Goal: Task Accomplishment & Management: Complete application form

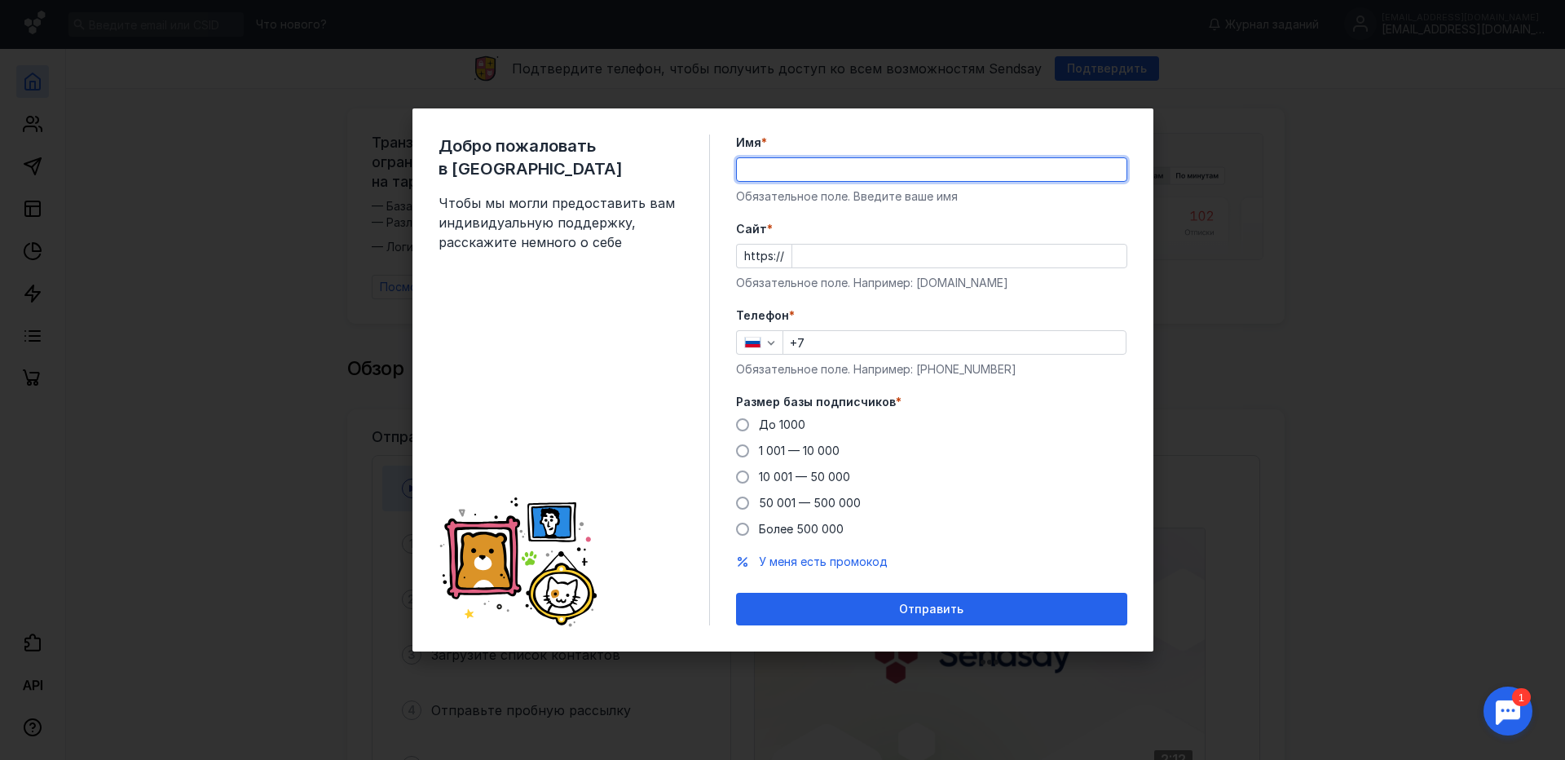
click at [798, 162] on input "Имя *" at bounding box center [932, 169] width 390 height 23
type input "[PERSON_NAME]"
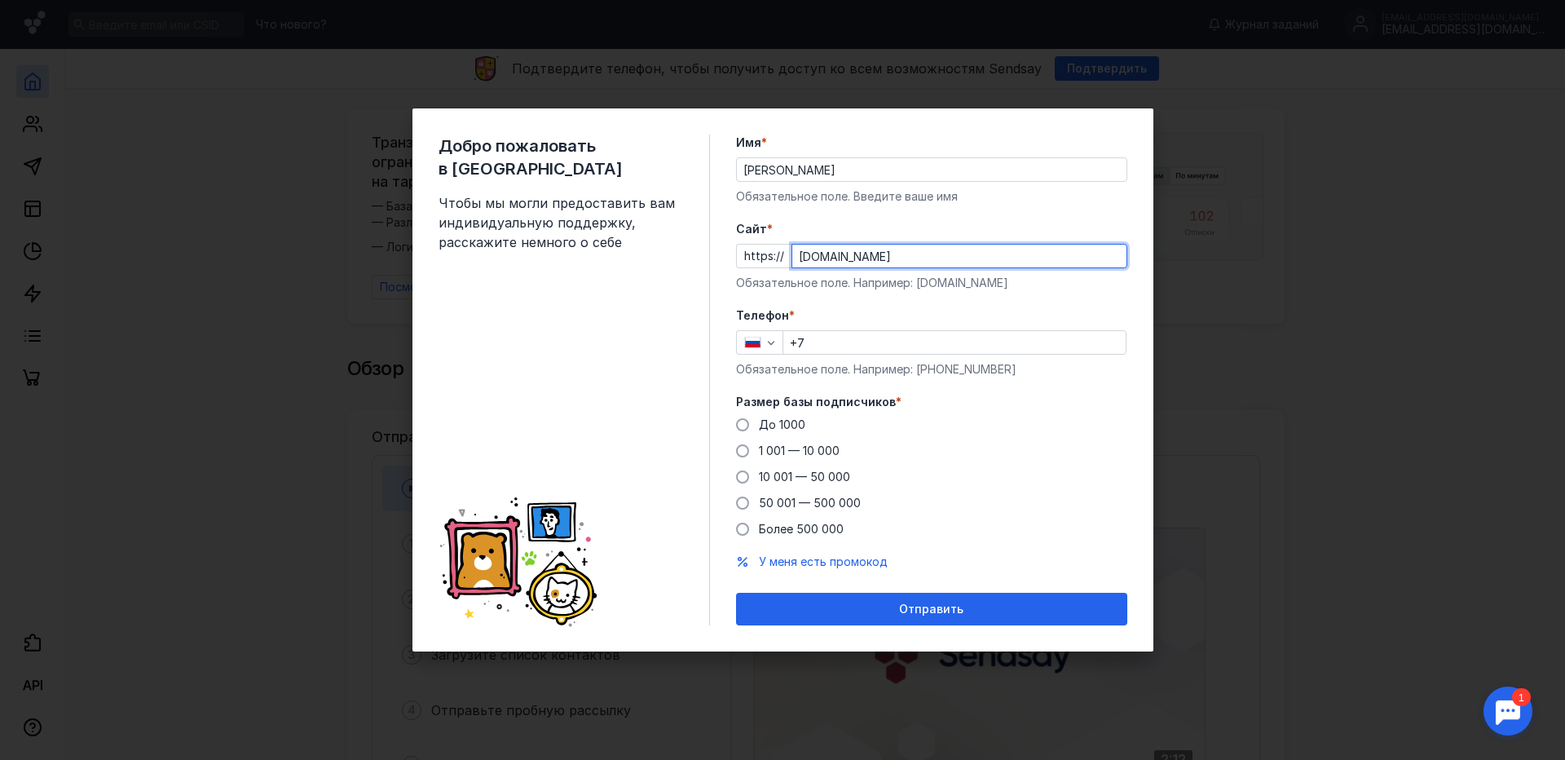
type input "[DOMAIN_NAME]"
click at [891, 344] on input "+7" at bounding box center [954, 342] width 342 height 23
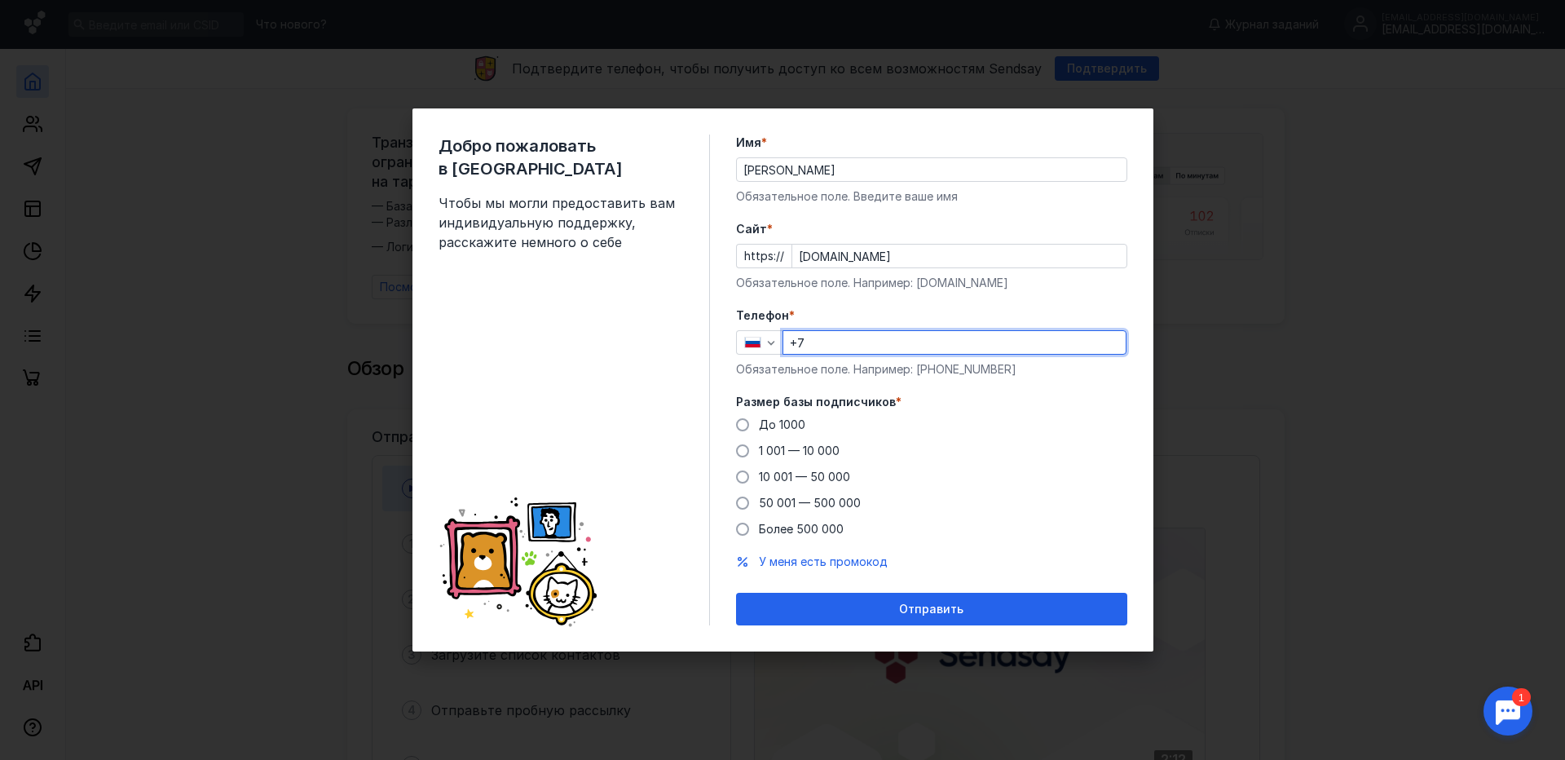
click at [891, 344] on input "+7" at bounding box center [954, 342] width 342 height 23
click at [810, 346] on input "+7" at bounding box center [954, 342] width 342 height 23
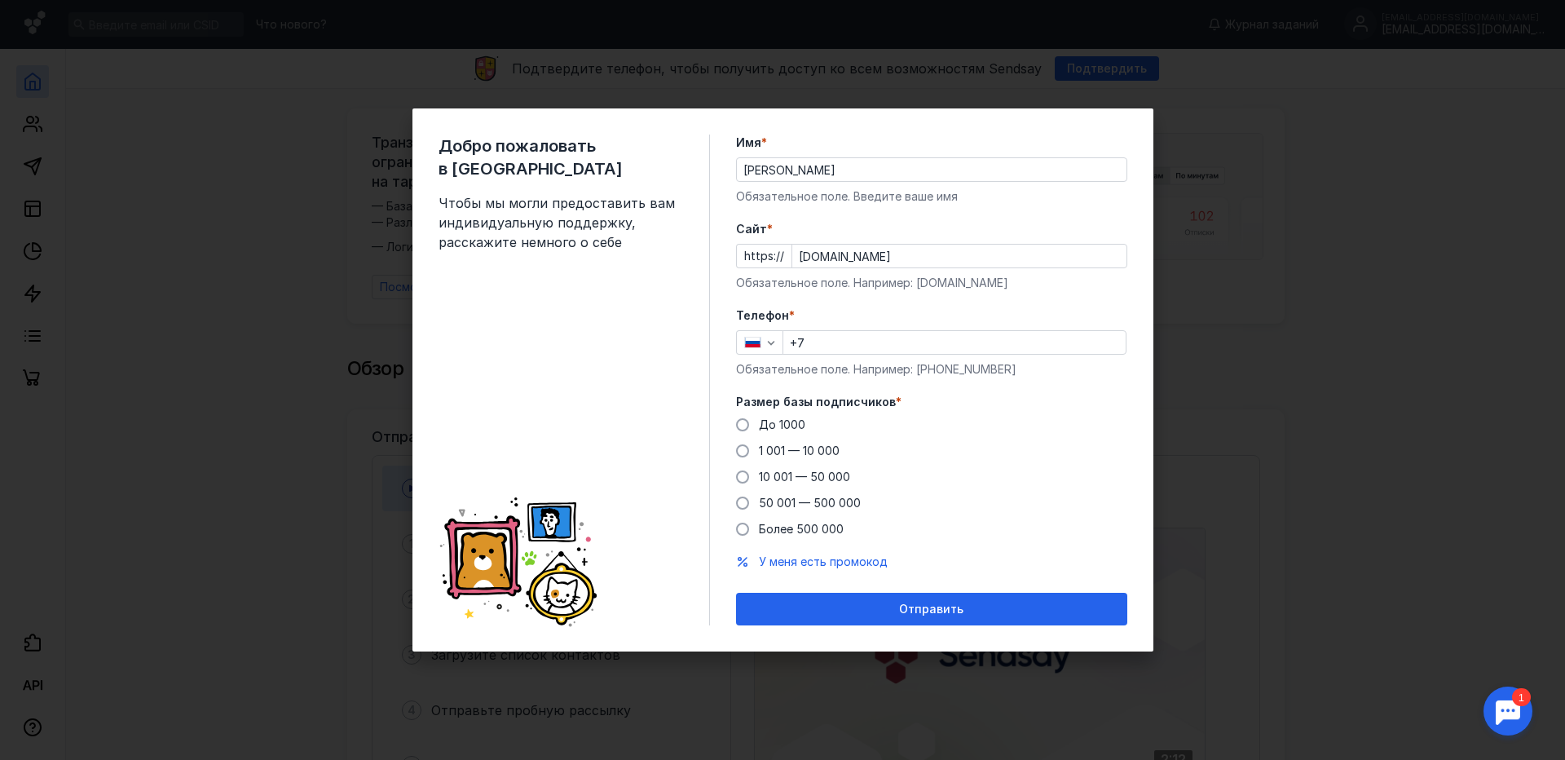
click at [815, 324] on div "Телефон * +7 Обязательное поле. Например: [PHONE_NUMBER]" at bounding box center [931, 342] width 391 height 70
click at [818, 352] on input "+7" at bounding box center [954, 342] width 342 height 23
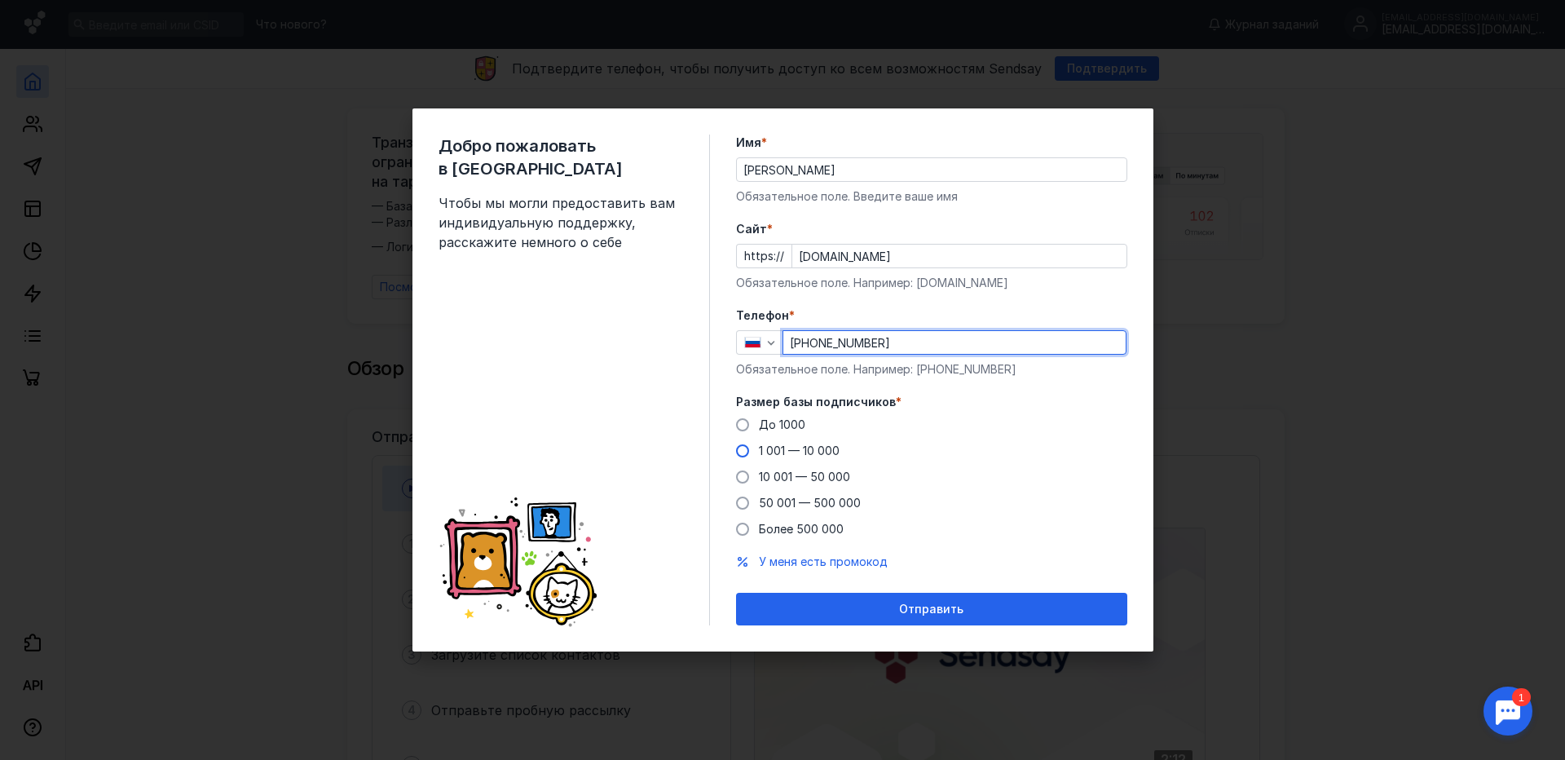
type input "[PHONE_NUMBER]"
click at [743, 451] on span at bounding box center [742, 450] width 13 height 13
click at [0, 0] on input "1 001 — 10 000" at bounding box center [0, 0] width 0 height 0
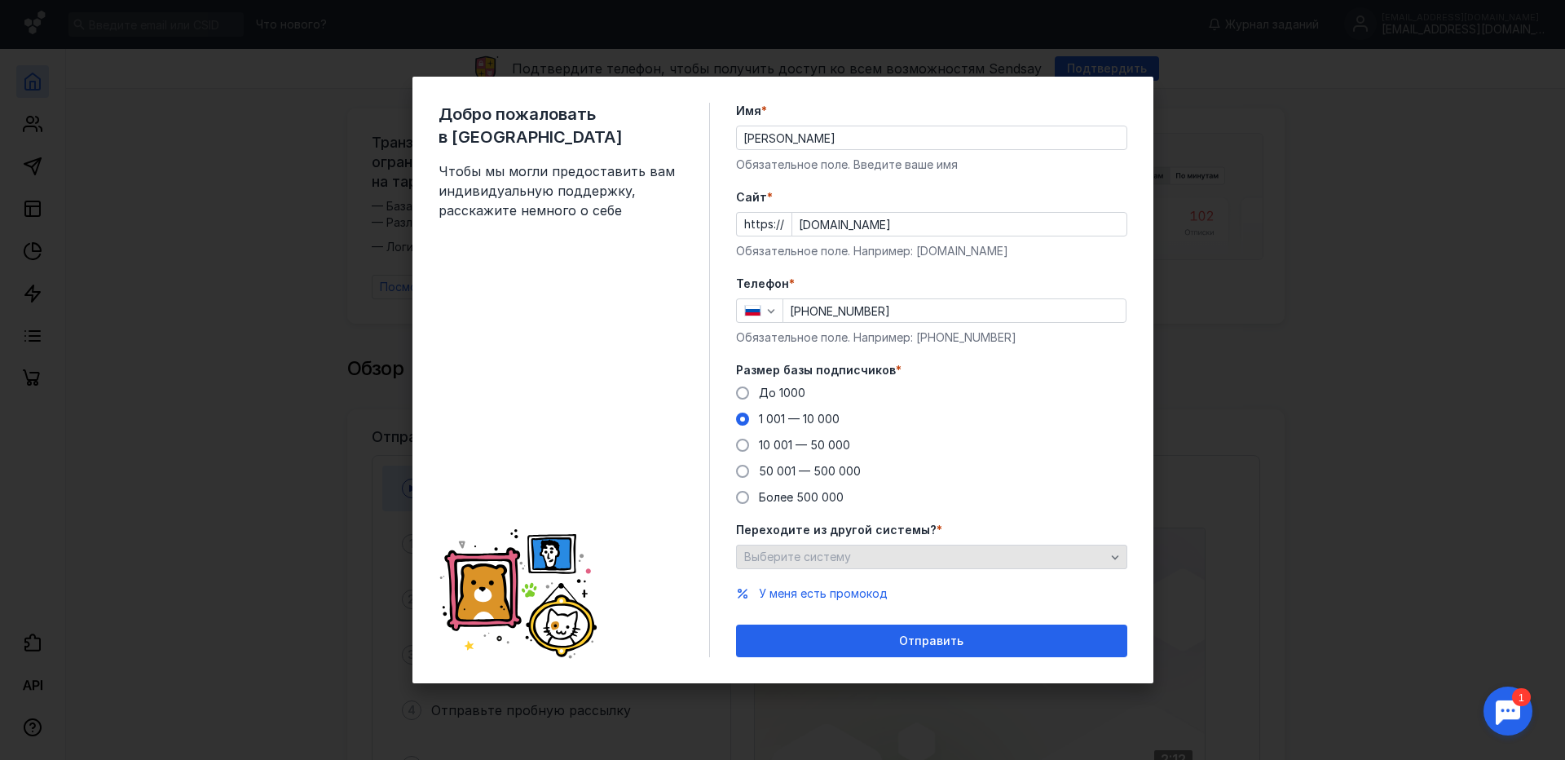
click at [818, 563] on span "Выберите систему" at bounding box center [797, 556] width 107 height 14
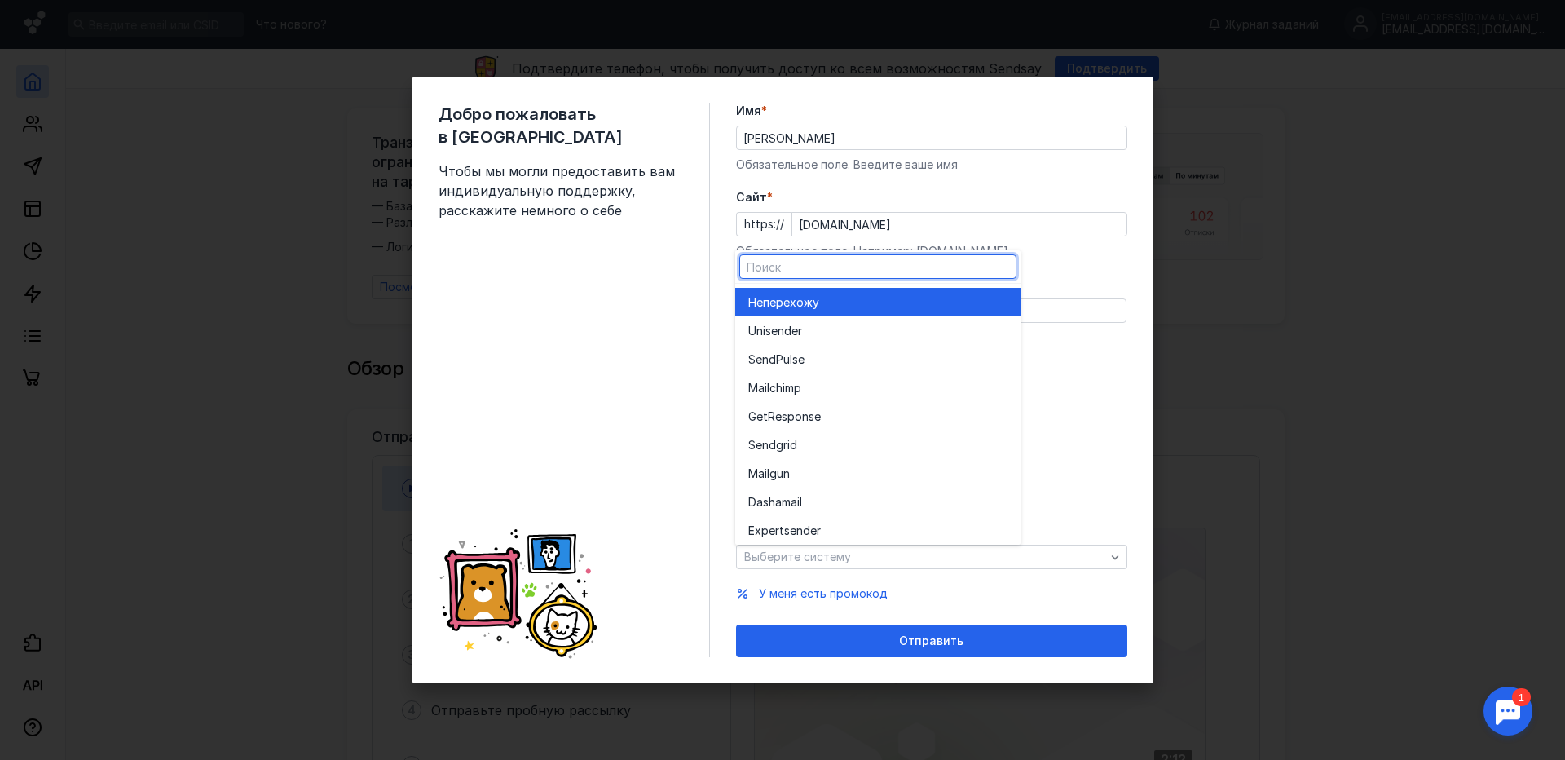
click at [871, 310] on div "Не перехожу" at bounding box center [877, 302] width 259 height 16
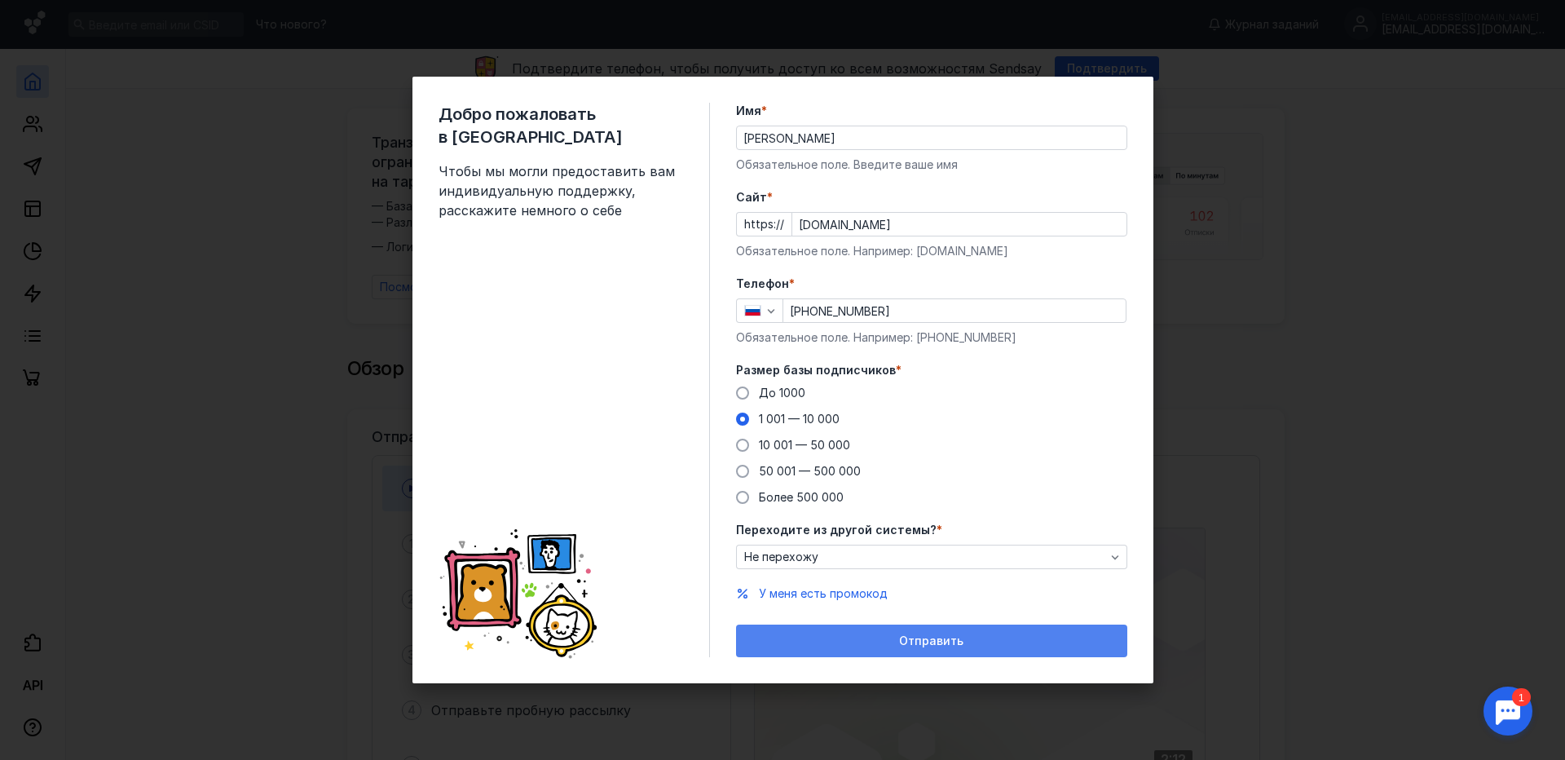
click at [869, 631] on div "Отправить" at bounding box center [931, 640] width 391 height 33
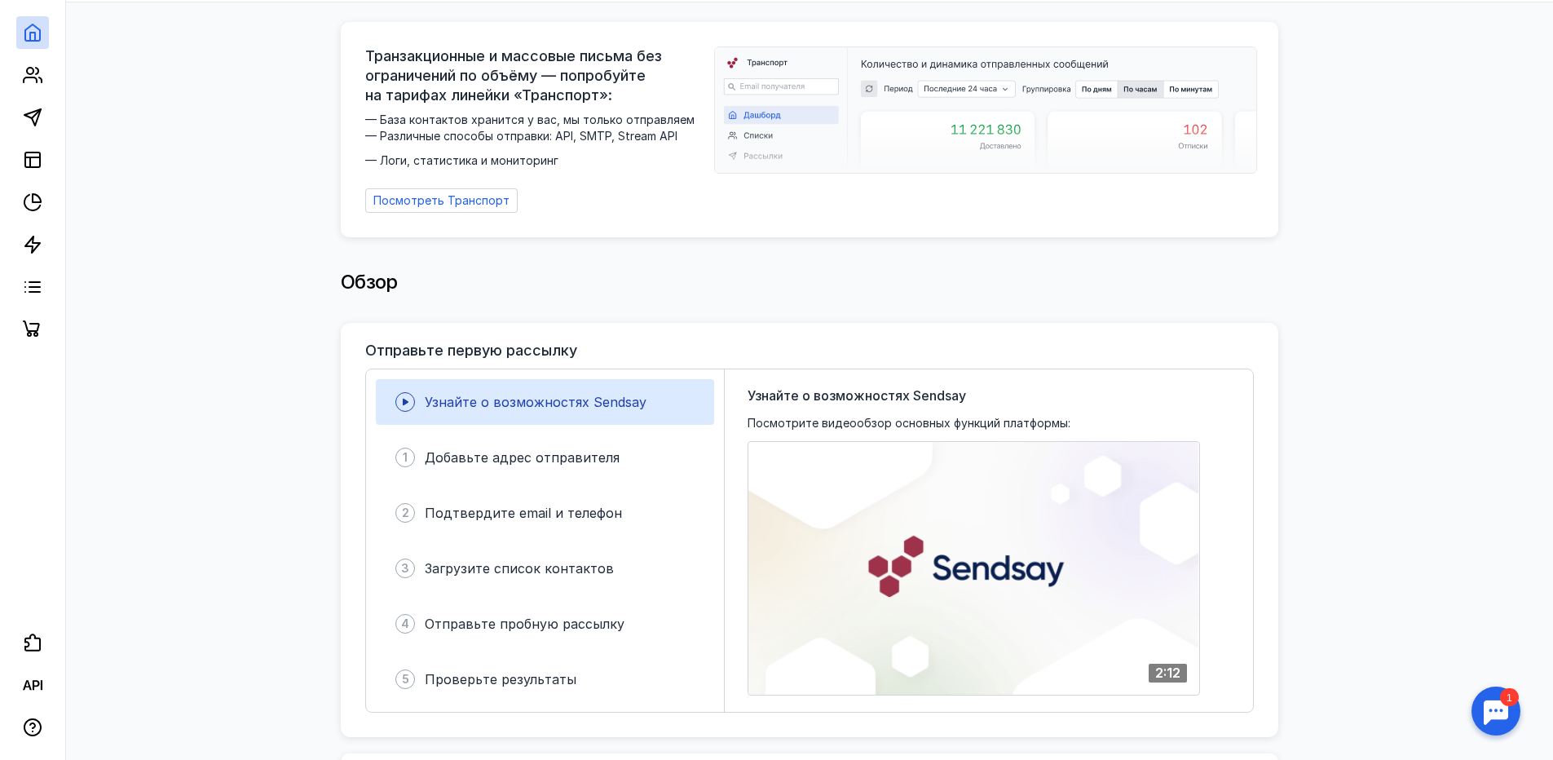
scroll to position [245, 0]
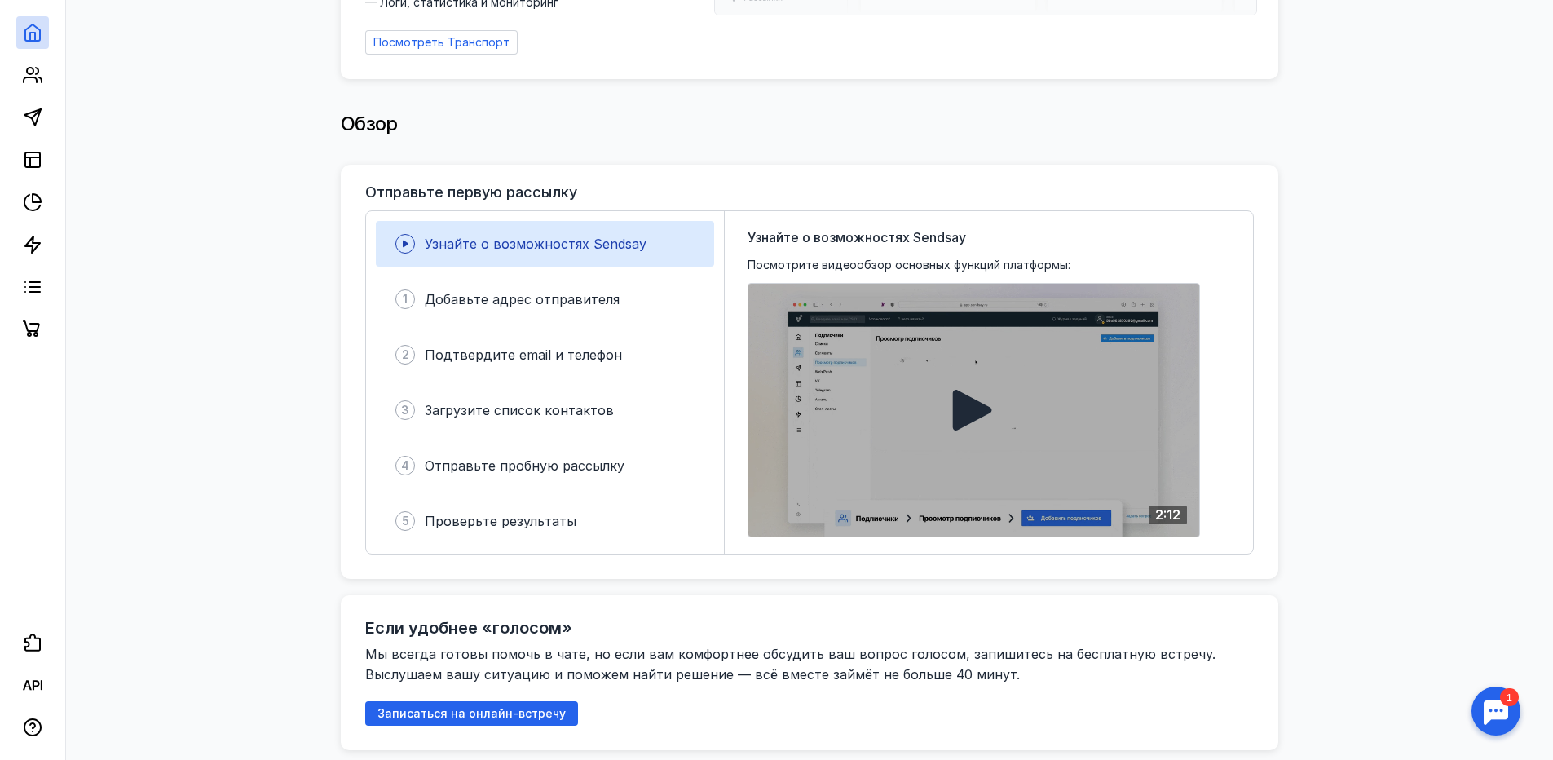
click at [992, 376] on div at bounding box center [973, 410] width 451 height 253
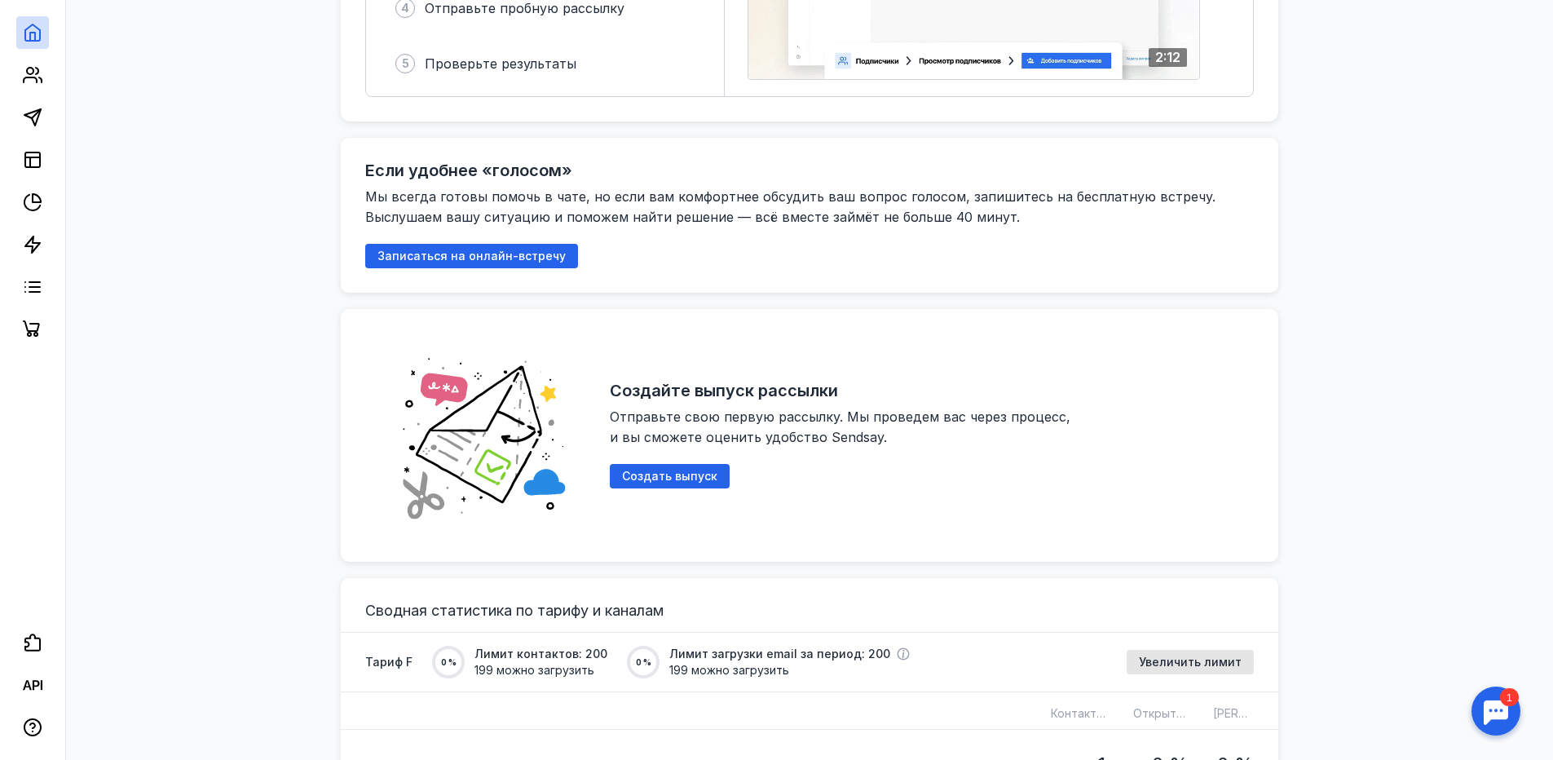
scroll to position [734, 0]
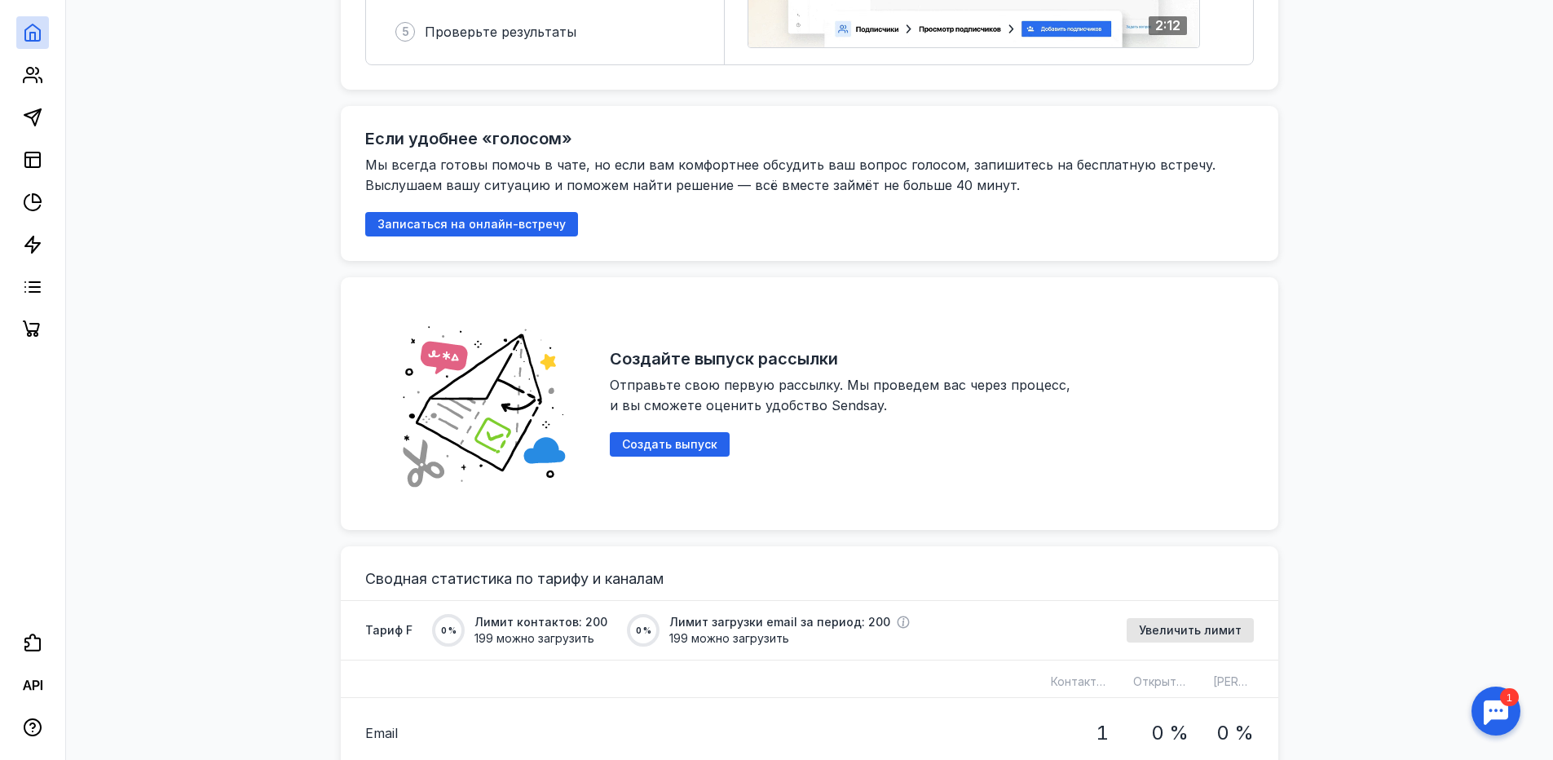
click at [1390, 212] on div "Транзакционные и массовые письма без ограничений по объёму — попробуйте на тари…" at bounding box center [809, 648] width 1454 height 2587
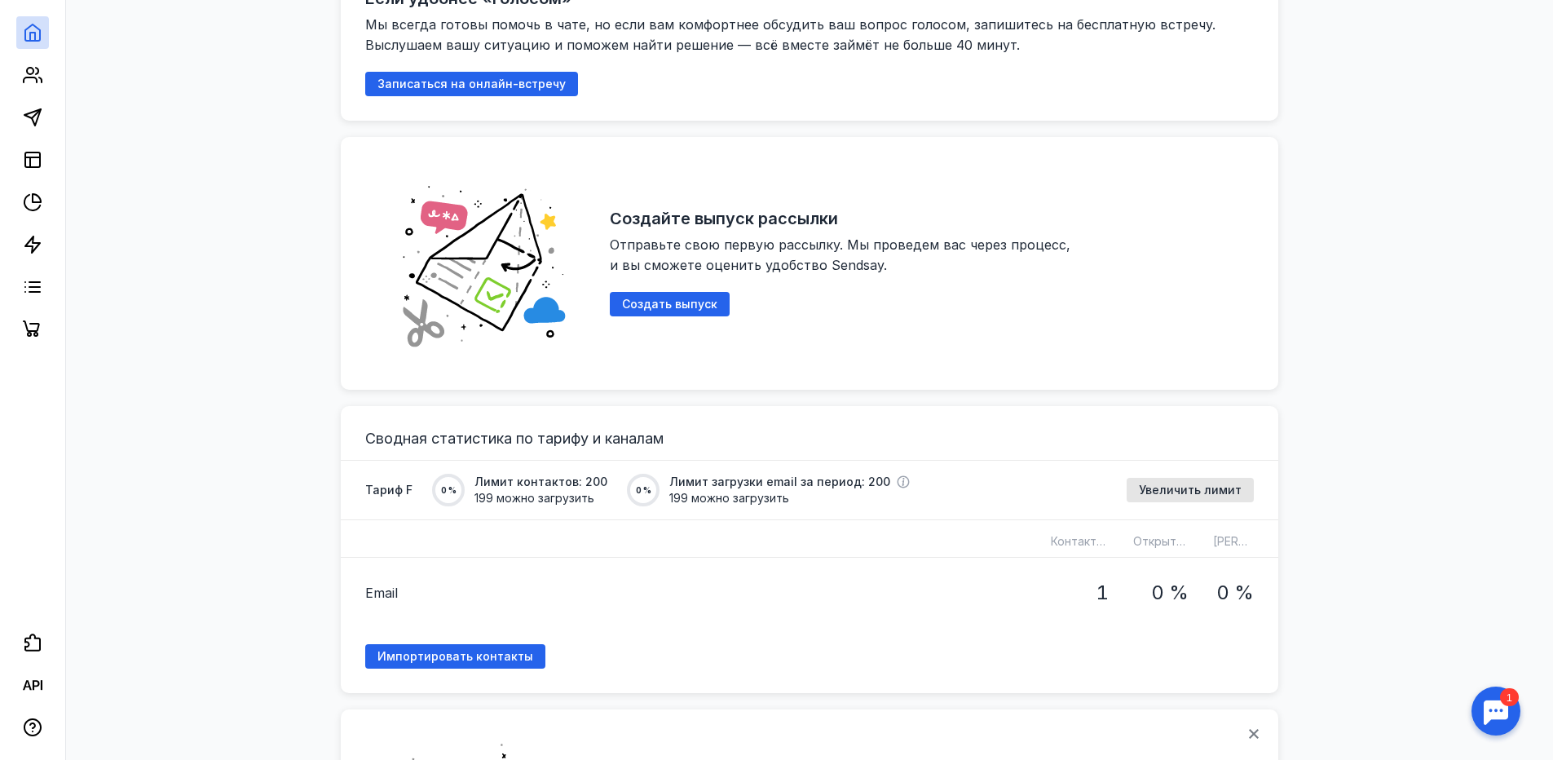
scroll to position [897, 0]
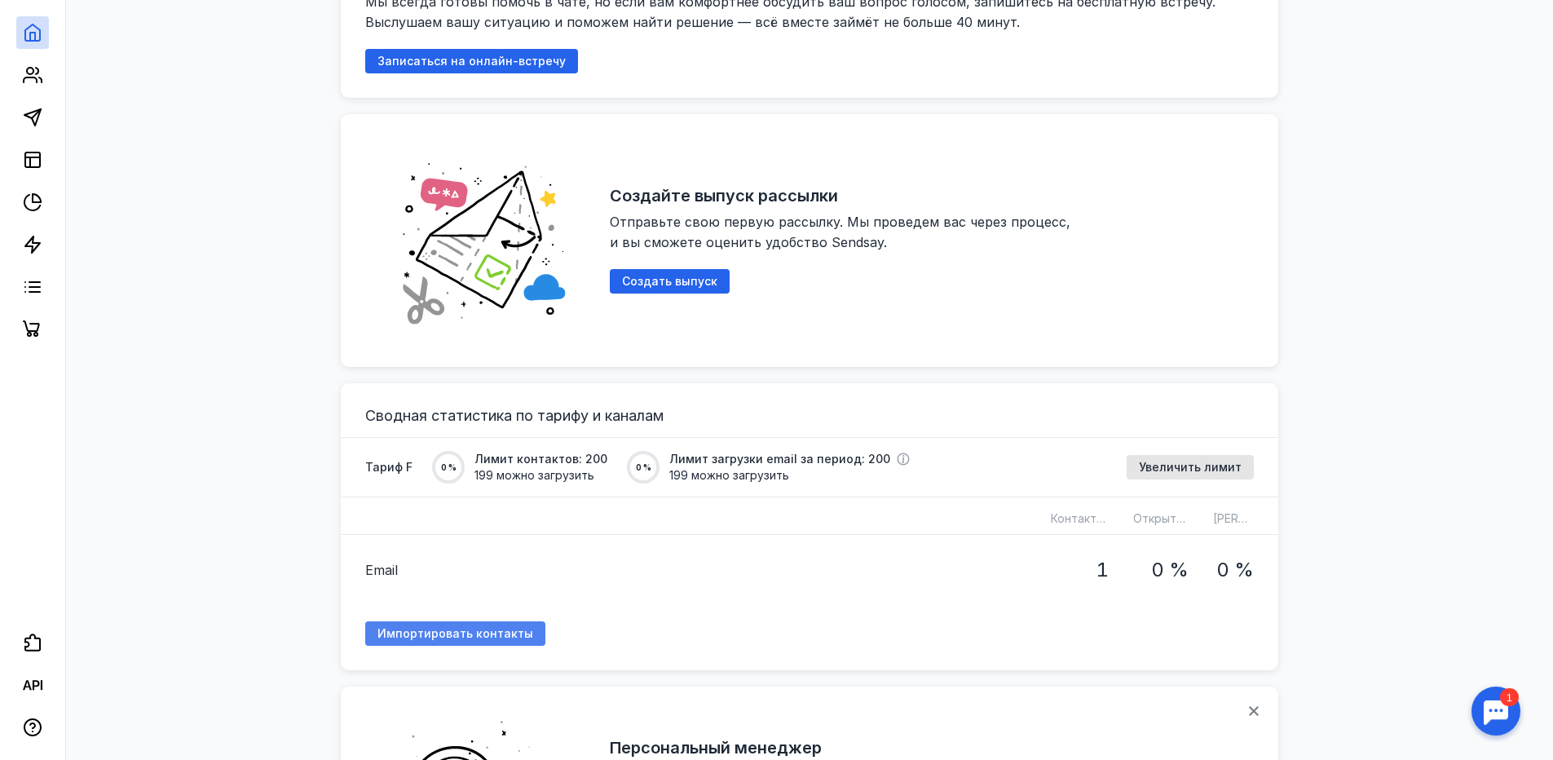
click at [510, 627] on span "Импортировать контакты" at bounding box center [455, 634] width 156 height 14
